Goal: Information Seeking & Learning: Find specific fact

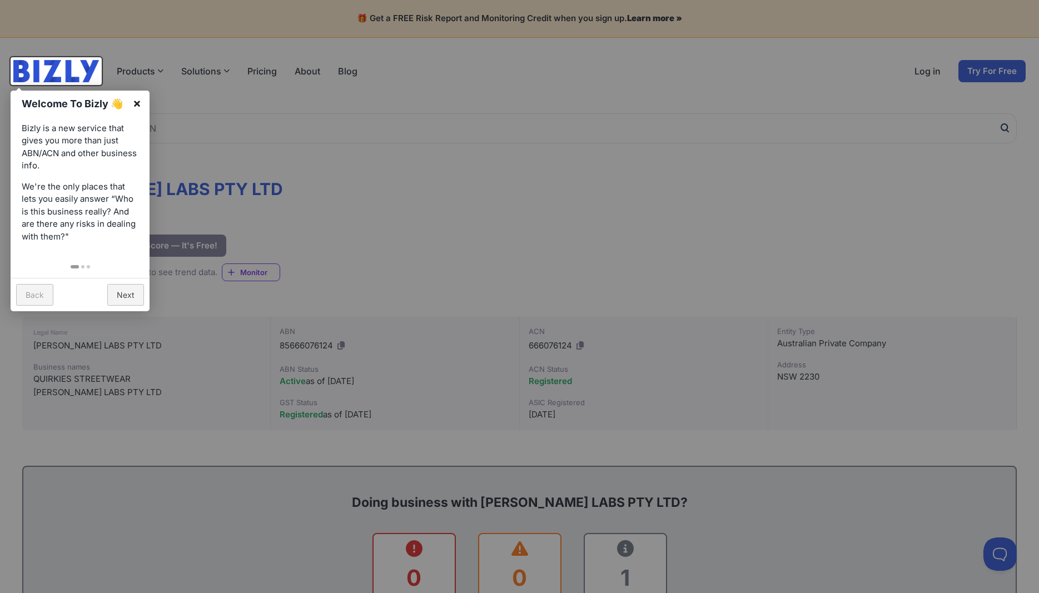
click at [139, 101] on link "×" at bounding box center [137, 103] width 25 height 25
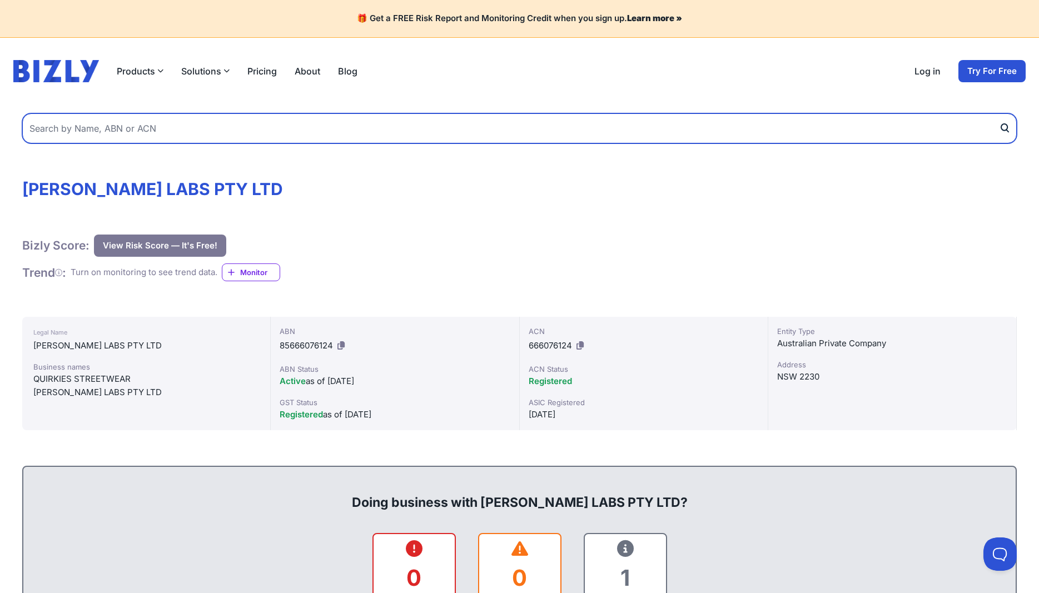
click at [327, 137] on input "text" at bounding box center [519, 128] width 994 height 30
type input "goody capital"
click at [999, 113] on button "submit" at bounding box center [1008, 128] width 18 height 30
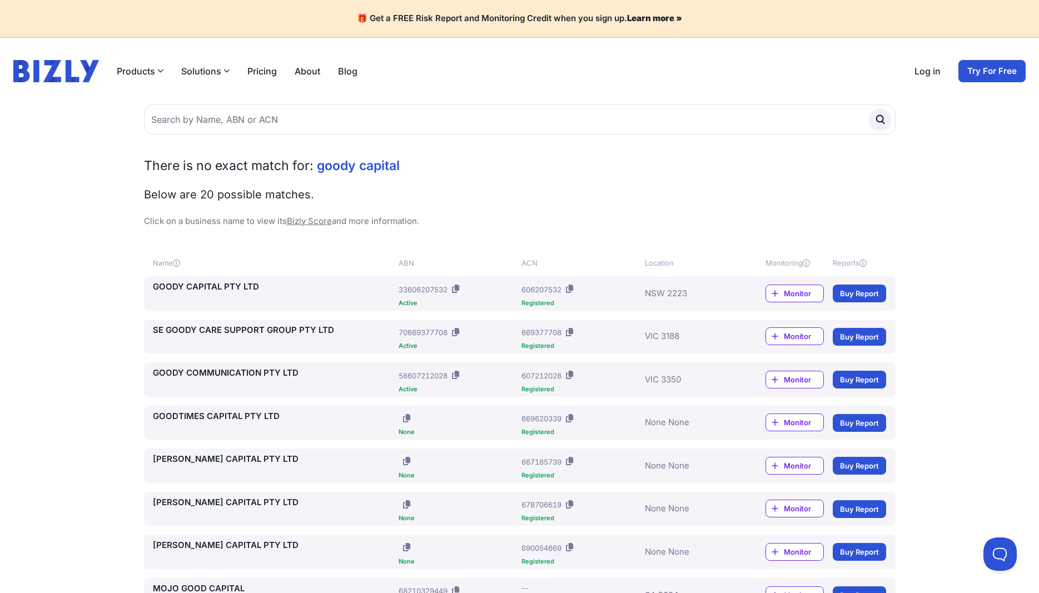
click at [182, 287] on link "GOODY CAPITAL PTY LTD" at bounding box center [274, 287] width 242 height 13
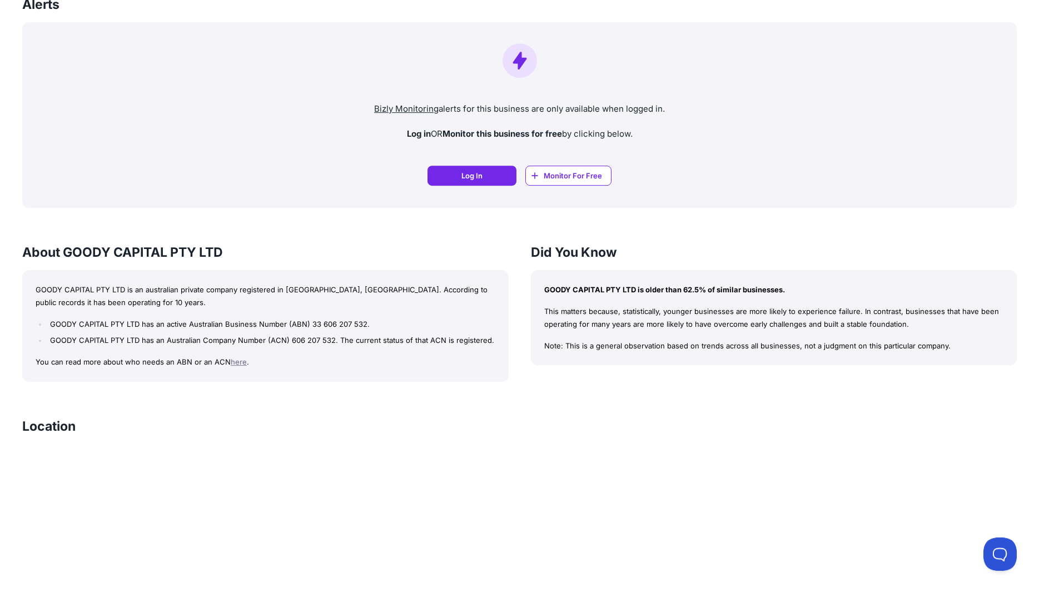
scroll to position [794, 0]
